Goal: Task Accomplishment & Management: Manage account settings

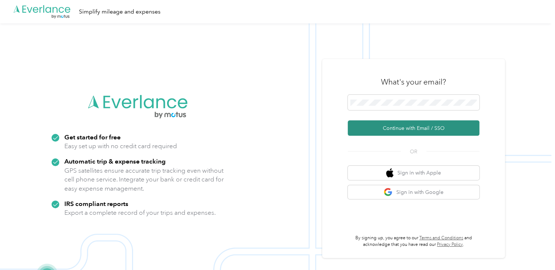
click at [393, 126] on button "Continue with Email / SSO" at bounding box center [414, 127] width 132 height 15
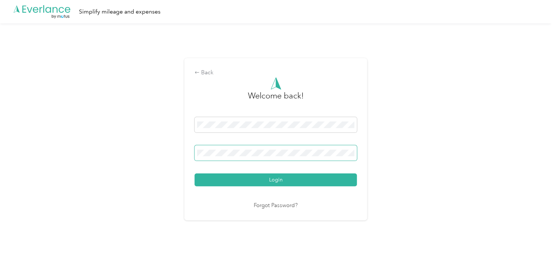
click at [195, 173] on button "Login" at bounding box center [276, 179] width 162 height 13
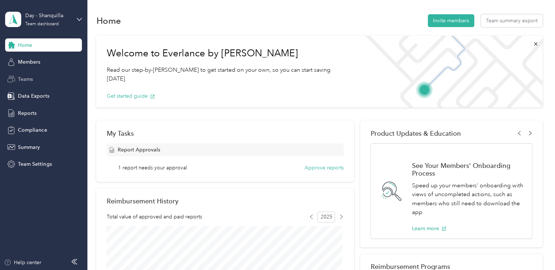
click at [37, 73] on div "Teams" at bounding box center [43, 78] width 77 height 13
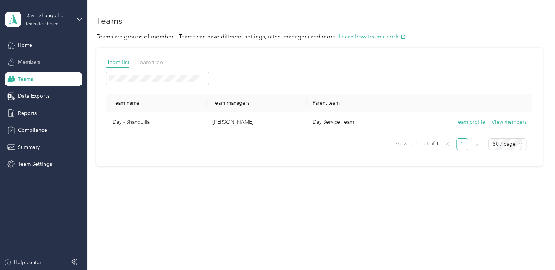
click at [36, 65] on span "Members" at bounding box center [29, 62] width 22 height 8
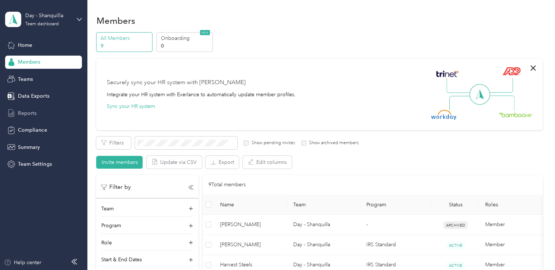
click at [23, 111] on span "Reports" at bounding box center [27, 113] width 19 height 8
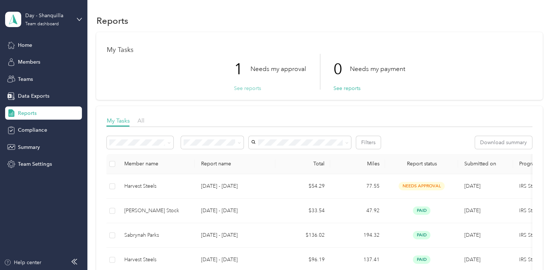
click at [244, 91] on button "See reports" at bounding box center [247, 88] width 27 height 8
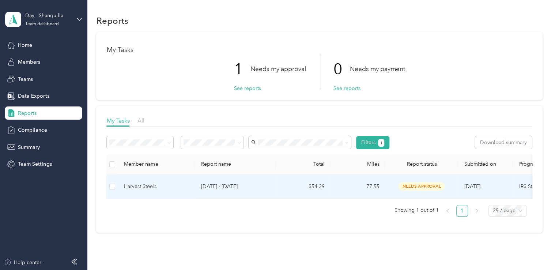
click at [377, 188] on td "77.55" at bounding box center [357, 186] width 55 height 24
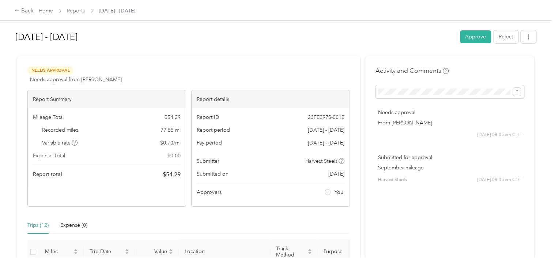
drag, startPoint x: 478, startPoint y: 37, endPoint x: 475, endPoint y: 40, distance: 3.9
click at [477, 37] on button "Approve" at bounding box center [475, 36] width 31 height 13
